Goal: Transaction & Acquisition: Purchase product/service

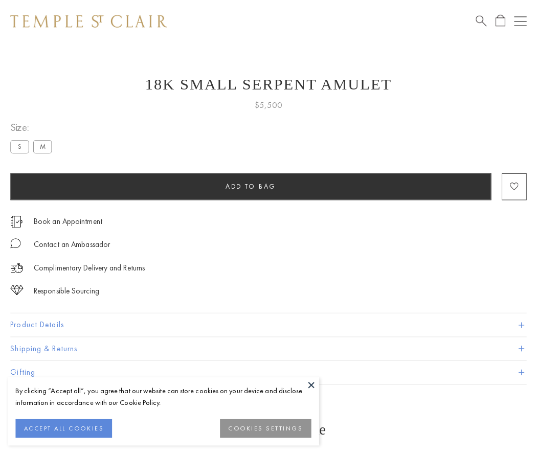
scroll to position [1, 0]
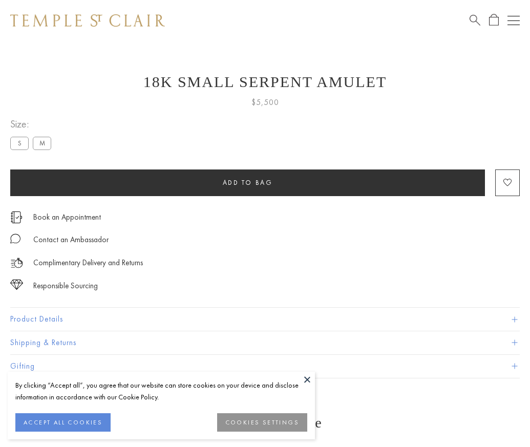
click at [247, 182] on span "Add to bag" at bounding box center [248, 182] width 50 height 9
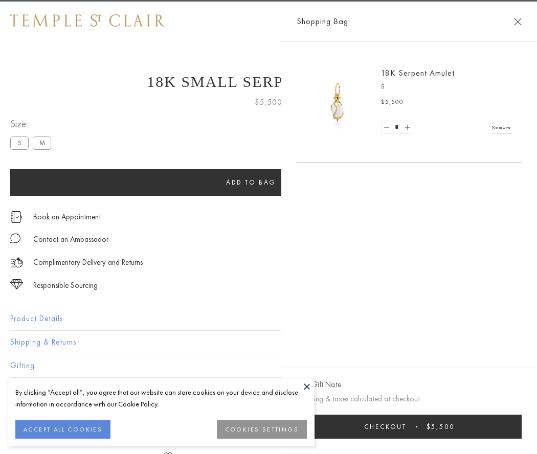
click at [522, 427] on button "Checkout $5,500" at bounding box center [409, 427] width 225 height 24
